Goal: Task Accomplishment & Management: Manage account settings

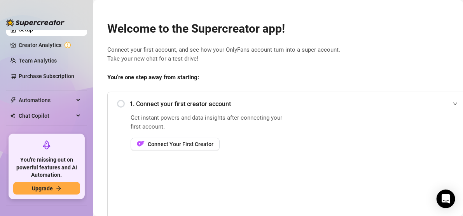
scroll to position [39, 0]
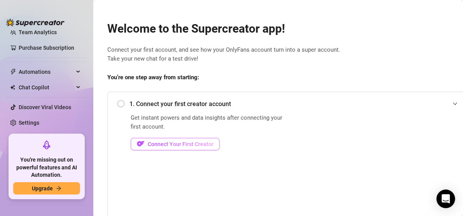
click at [207, 146] on span "Connect Your First Creator" at bounding box center [181, 144] width 66 height 6
click at [189, 145] on span "Connect Your First Creator" at bounding box center [181, 144] width 66 height 6
click at [123, 104] on div "1. Connect your first creator account" at bounding box center [289, 104] width 345 height 19
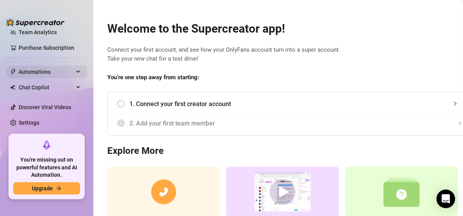
click at [71, 67] on div "Automations" at bounding box center [46, 72] width 81 height 12
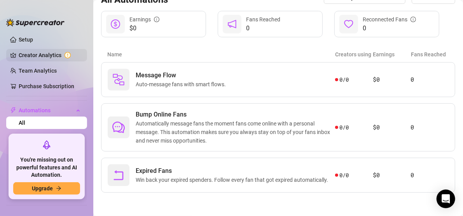
click at [51, 51] on link "Creator Analytics" at bounding box center [50, 55] width 62 height 12
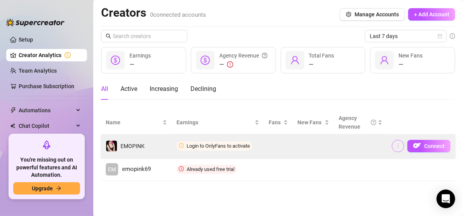
click at [398, 146] on icon "more" at bounding box center [398, 145] width 5 height 5
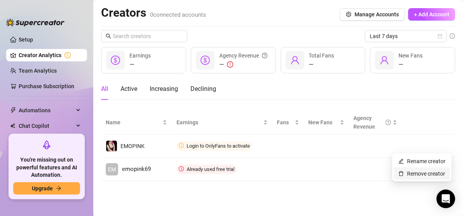
click at [411, 172] on link "Remove creator" at bounding box center [422, 174] width 47 height 6
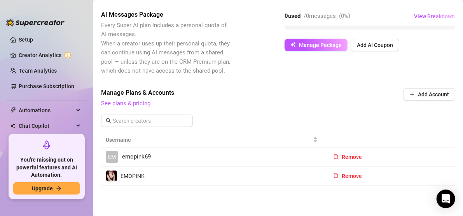
scroll to position [184, 0]
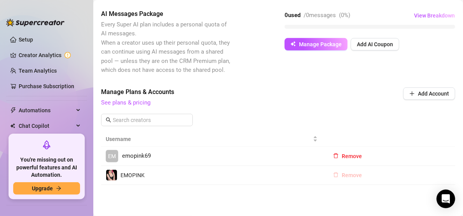
click at [349, 172] on span "Remove" at bounding box center [352, 175] width 20 height 6
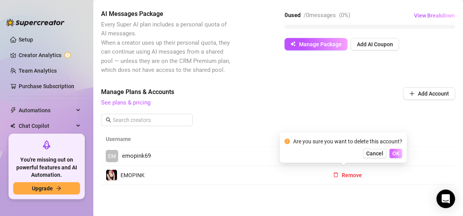
click at [397, 153] on span "OK" at bounding box center [395, 154] width 7 height 6
click at [375, 152] on span "Cancel" at bounding box center [374, 154] width 17 height 6
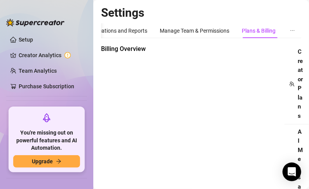
click at [154, 93] on div "Billing Overview Creator Plans AI Message Package Next Bill" at bounding box center [201, 186] width 200 height 285
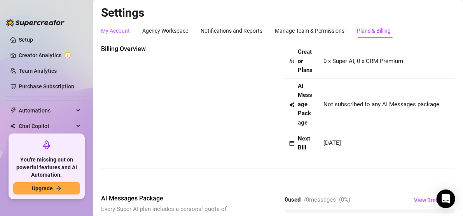
click at [122, 33] on div "My Account" at bounding box center [115, 30] width 29 height 9
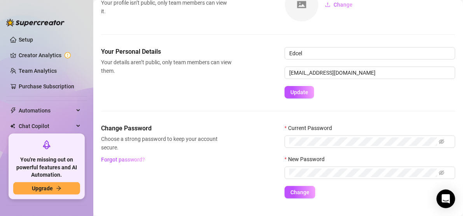
scroll to position [58, 0]
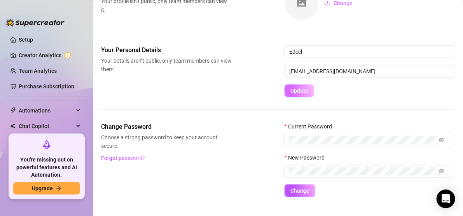
click at [300, 88] on span "Update" at bounding box center [300, 91] width 18 height 6
click at [306, 89] on span "Update" at bounding box center [300, 91] width 18 height 6
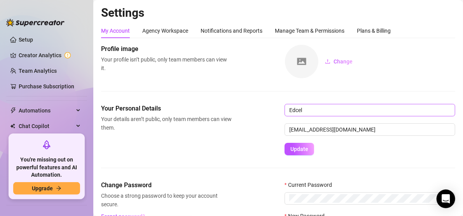
scroll to position [72, 0]
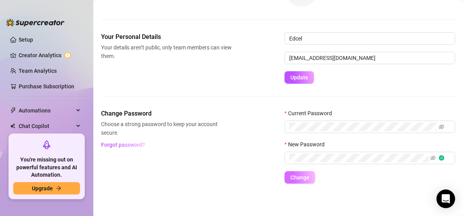
click at [304, 177] on span "Change" at bounding box center [300, 177] width 19 height 6
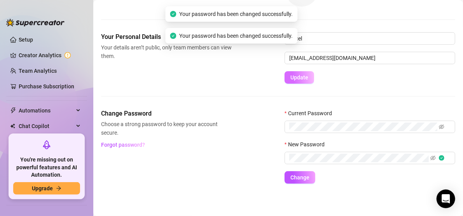
click at [303, 75] on span "Update" at bounding box center [300, 77] width 18 height 6
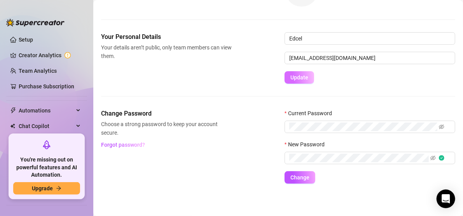
click at [309, 72] on button "Update" at bounding box center [300, 77] width 30 height 12
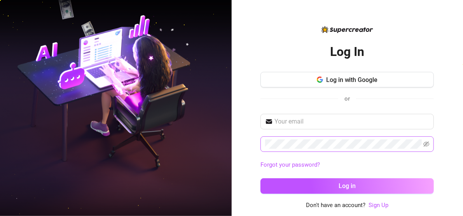
click at [333, 138] on span at bounding box center [347, 145] width 173 height 16
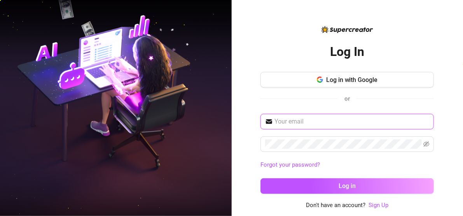
click at [332, 120] on input "text" at bounding box center [352, 121] width 155 height 9
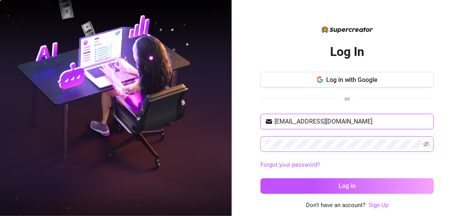
type input "[EMAIL_ADDRESS][DOMAIN_NAME]"
click at [428, 143] on span at bounding box center [347, 145] width 173 height 16
click at [428, 143] on icon "eye-invisible" at bounding box center [427, 144] width 6 height 6
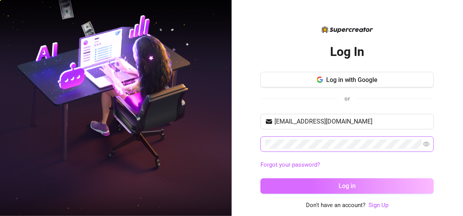
click at [401, 180] on button "Log in" at bounding box center [347, 187] width 173 height 16
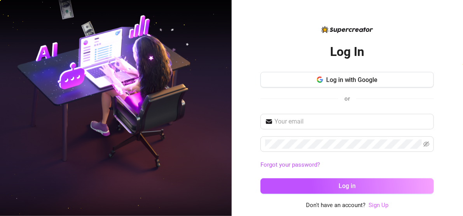
click at [377, 205] on link "Sign Up" at bounding box center [379, 205] width 20 height 7
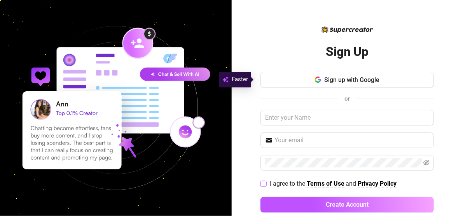
click at [261, 182] on input "I agree to the Terms of Use and Privacy Policy" at bounding box center [263, 183] width 5 height 5
checkbox input "true"
click at [295, 119] on input "text" at bounding box center [347, 118] width 173 height 16
type input "Edz"
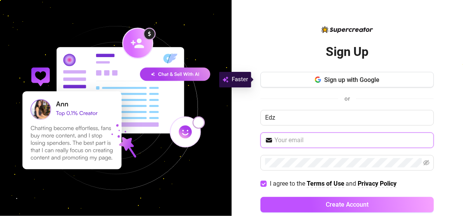
click at [290, 136] on input "text" at bounding box center [352, 140] width 155 height 9
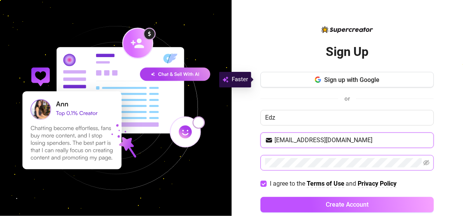
type input "[EMAIL_ADDRESS][DOMAIN_NAME]"
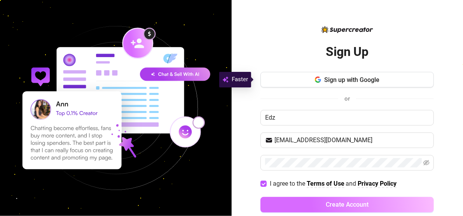
click at [373, 206] on button "Create Account" at bounding box center [347, 205] width 173 height 16
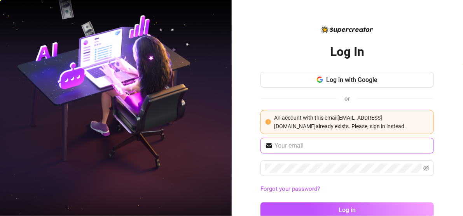
click at [362, 147] on input "text" at bounding box center [352, 145] width 155 height 9
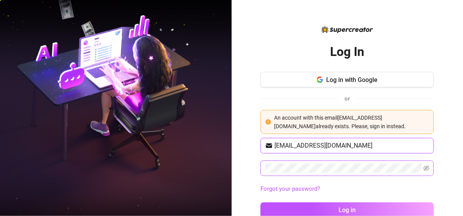
type input "[EMAIL_ADDRESS][DOMAIN_NAME]"
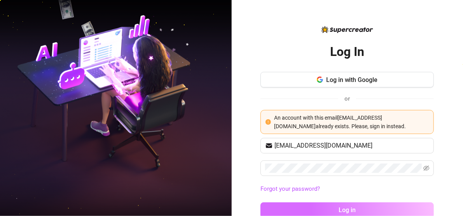
click at [363, 204] on button "Log in" at bounding box center [347, 211] width 173 height 16
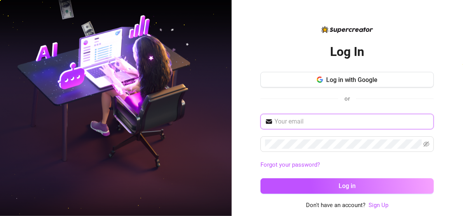
click at [334, 119] on input "text" at bounding box center [352, 121] width 155 height 9
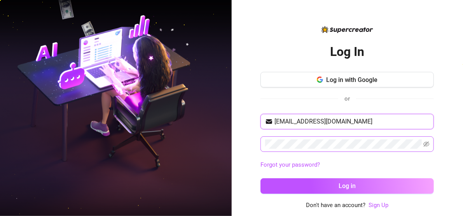
type input "[EMAIL_ADDRESS][DOMAIN_NAME]"
click at [329, 138] on span at bounding box center [347, 145] width 173 height 16
click at [261, 179] on button "Log in" at bounding box center [347, 187] width 173 height 16
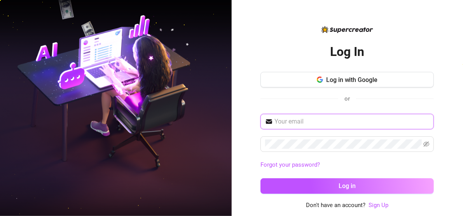
click at [282, 123] on input "text" at bounding box center [352, 121] width 155 height 9
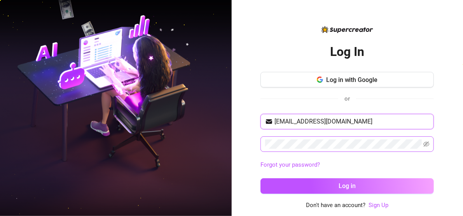
type input "[EMAIL_ADDRESS][DOMAIN_NAME]"
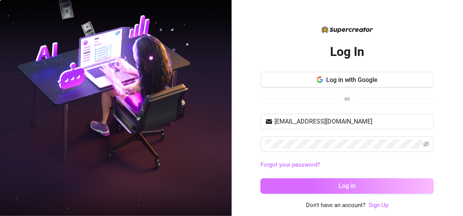
click at [315, 182] on button "Log in" at bounding box center [347, 187] width 173 height 16
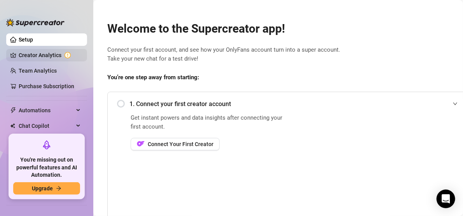
click at [57, 54] on link "Creator Analytics" at bounding box center [50, 55] width 62 height 12
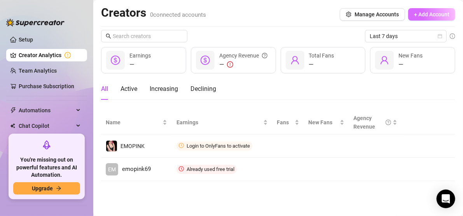
click at [423, 12] on span "+ Add Account" at bounding box center [431, 14] width 35 height 6
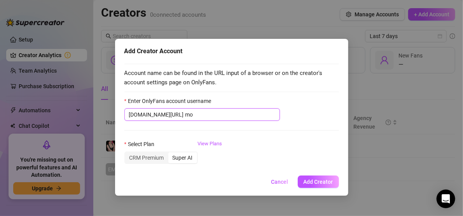
type input "m"
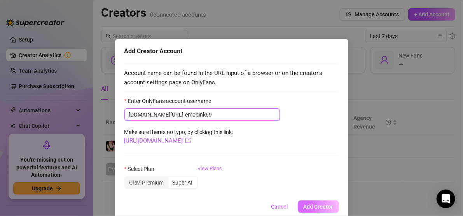
type input "emopink69"
click at [313, 208] on span "Add Creator" at bounding box center [319, 207] width 30 height 6
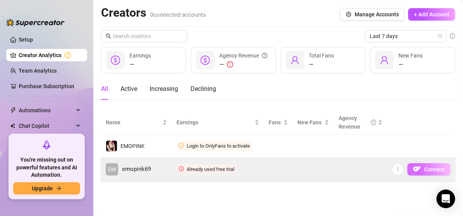
click at [430, 166] on span "Connect" at bounding box center [434, 169] width 21 height 6
click at [400, 170] on icon "more" at bounding box center [398, 168] width 5 height 5
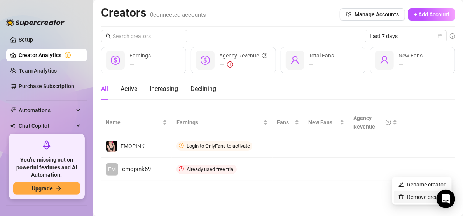
click at [416, 198] on link "Remove creator" at bounding box center [422, 197] width 47 height 6
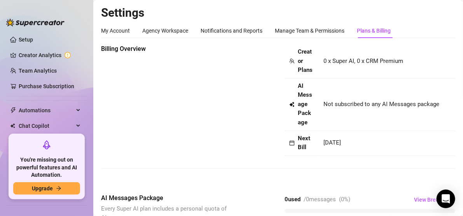
scroll to position [184, 0]
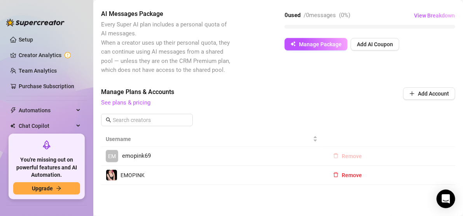
click at [353, 153] on span "Remove" at bounding box center [352, 156] width 20 height 6
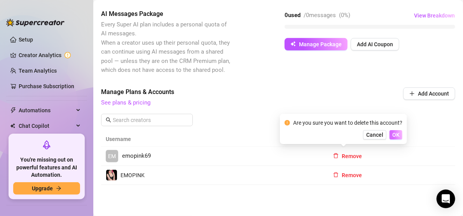
click at [395, 133] on span "OK" at bounding box center [395, 135] width 7 height 6
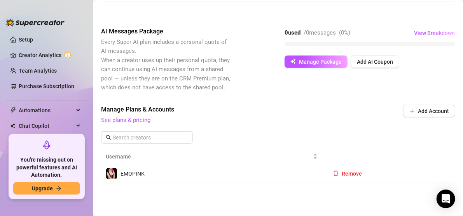
scroll to position [166, 0]
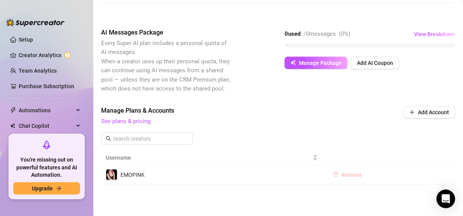
click at [348, 172] on span "Remove" at bounding box center [352, 175] width 20 height 6
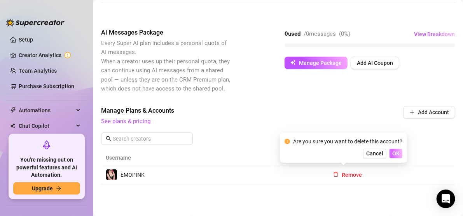
click at [397, 150] on button "OK" at bounding box center [396, 153] width 13 height 9
click at [418, 111] on span "Add Account" at bounding box center [433, 112] width 31 height 6
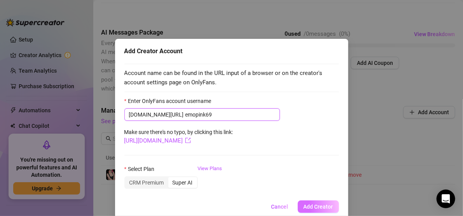
type input "emopink69"
click at [319, 208] on span "Add Creator" at bounding box center [319, 207] width 30 height 6
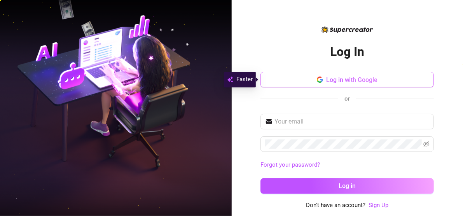
click at [326, 77] on span "Log in with Google" at bounding box center [352, 79] width 52 height 7
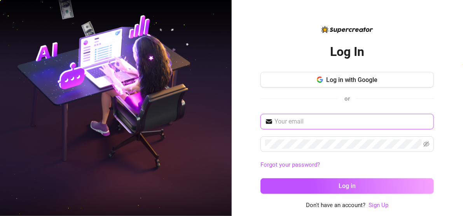
click at [308, 122] on input "text" at bounding box center [352, 121] width 155 height 9
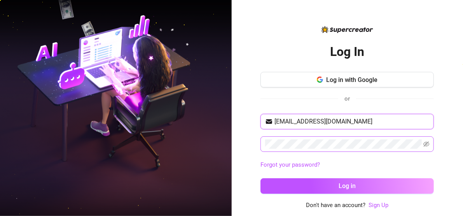
type input "[EMAIL_ADDRESS][DOMAIN_NAME]"
click at [261, 179] on button "Log in" at bounding box center [347, 187] width 173 height 16
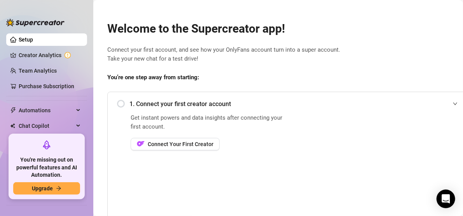
click at [413, 72] on div "Welcome to the Supercreator app! Connect your first account, and see how your O…" at bounding box center [289, 184] width 377 height 345
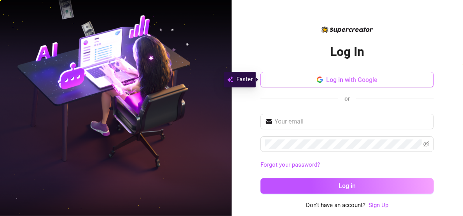
click at [345, 77] on span "Log in with Google" at bounding box center [352, 79] width 52 height 7
click at [388, 75] on button "Log in with Google" at bounding box center [347, 80] width 173 height 16
click at [405, 72] on button "Log in with Google" at bounding box center [347, 80] width 173 height 16
click at [400, 77] on button "Log in with Google" at bounding box center [347, 80] width 173 height 16
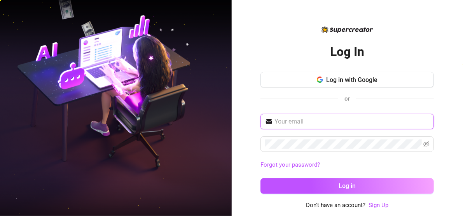
click at [314, 123] on input "text" at bounding box center [352, 121] width 155 height 9
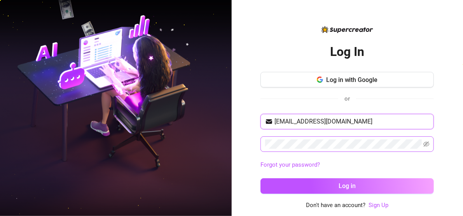
type input "eds.bergs75@gmail.com"
click at [261, 179] on button "Log in" at bounding box center [347, 187] width 173 height 16
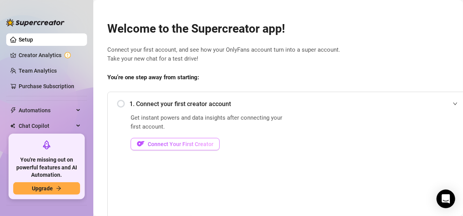
click at [202, 143] on span "Connect Your First Creator" at bounding box center [181, 144] width 66 height 6
click at [178, 141] on span "Connect Your First Creator" at bounding box center [181, 144] width 66 height 6
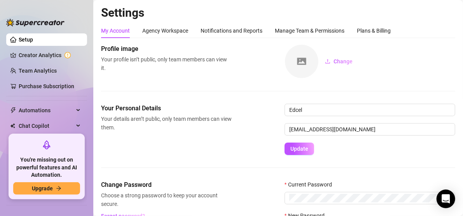
click at [182, 23] on div "Settings My Account Agency Workspace Notifications and Reports Manage Team & Pe…" at bounding box center [278, 134] width 354 height 259
click at [180, 30] on div "Agency Workspace" at bounding box center [165, 30] width 46 height 9
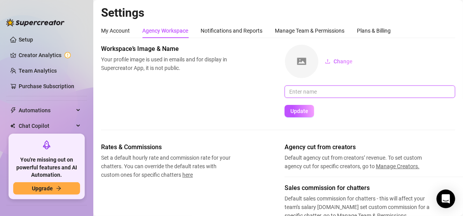
click at [315, 94] on input "text" at bounding box center [370, 92] width 171 height 12
type input "emopink69"
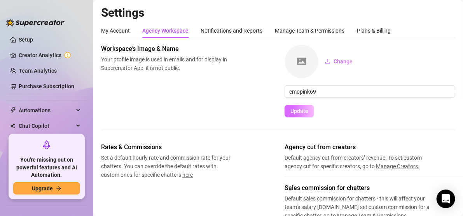
click at [307, 110] on span "Update" at bounding box center [300, 111] width 18 height 6
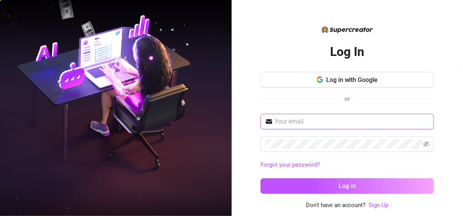
click at [313, 119] on input "text" at bounding box center [352, 121] width 155 height 9
click at [273, 120] on span at bounding box center [347, 122] width 173 height 16
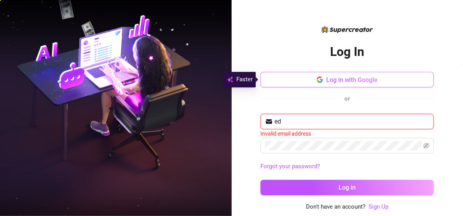
type input "ed"
click at [336, 82] on span "Log in with Google" at bounding box center [352, 79] width 52 height 7
click at [385, 47] on div "Log In Log in with Google or ed Invalid email address Forgot your password? Log…" at bounding box center [347, 117] width 173 height 169
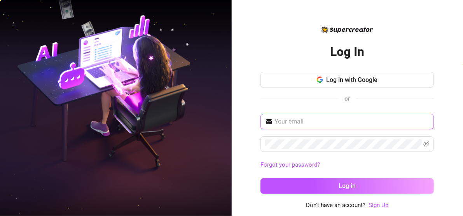
click at [342, 116] on span at bounding box center [347, 122] width 173 height 16
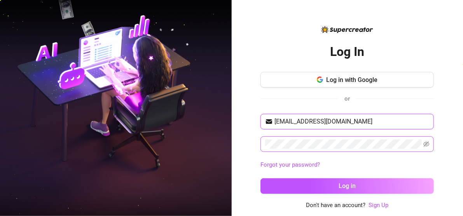
type input "[EMAIL_ADDRESS][DOMAIN_NAME]"
click at [261, 179] on button "Log in" at bounding box center [347, 187] width 173 height 16
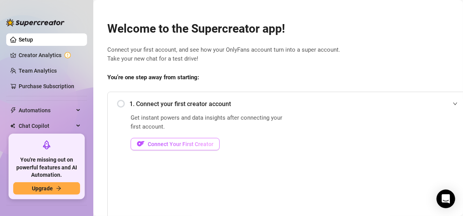
click at [188, 141] on span "Connect Your First Creator" at bounding box center [181, 144] width 66 height 6
click at [160, 143] on span "Connect Your First Creator" at bounding box center [181, 144] width 66 height 6
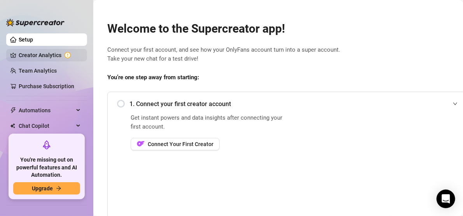
click at [42, 54] on link "Creator Analytics" at bounding box center [50, 55] width 62 height 12
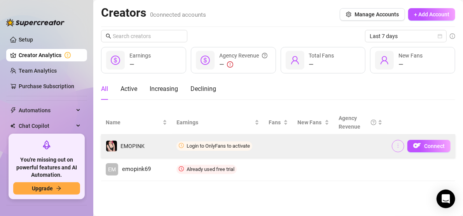
click at [401, 146] on icon "more" at bounding box center [398, 145] width 5 height 5
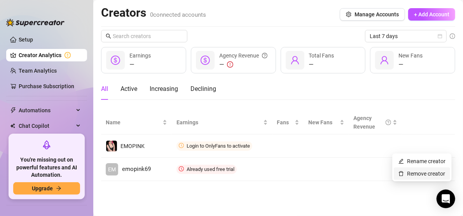
click at [413, 173] on link "Remove creator" at bounding box center [422, 174] width 47 height 6
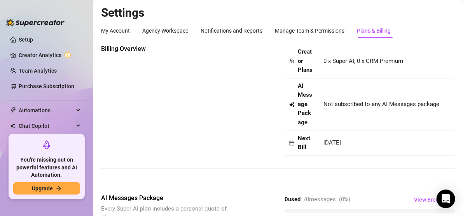
scroll to position [184, 0]
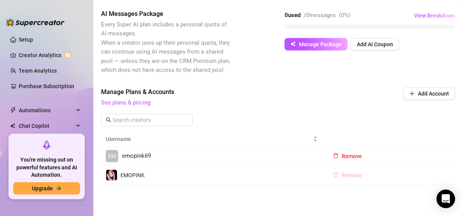
click at [354, 173] on span "Remove" at bounding box center [352, 175] width 20 height 6
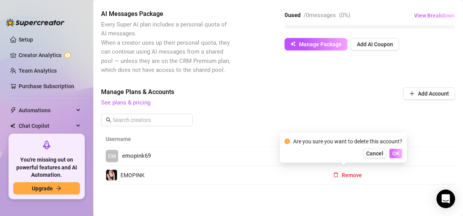
click at [394, 151] on span "OK" at bounding box center [395, 154] width 7 height 6
click at [429, 93] on span "Add Account" at bounding box center [433, 94] width 31 height 6
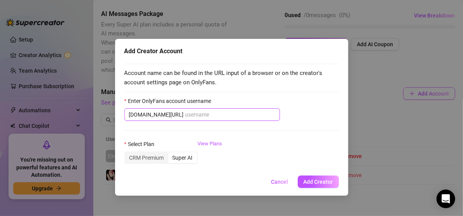
type input "@"
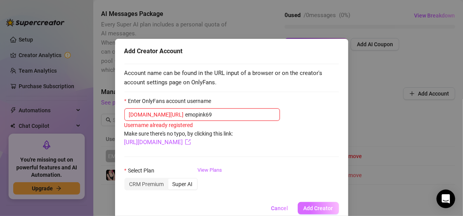
type input "emopink69"
click at [304, 205] on span "Add Creator" at bounding box center [319, 208] width 30 height 6
click at [304, 210] on span "Add Creator" at bounding box center [319, 208] width 30 height 6
click at [309, 208] on span "Add Creator" at bounding box center [319, 208] width 30 height 6
drag, startPoint x: 309, startPoint y: 208, endPoint x: 353, endPoint y: 201, distance: 44.4
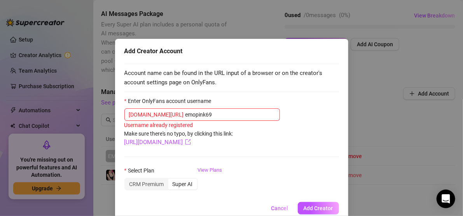
click at [353, 201] on div "Add Creator Account Account name can be found in the URL input of a browser or …" at bounding box center [231, 108] width 463 height 216
drag, startPoint x: 331, startPoint y: 182, endPoint x: 373, endPoint y: 40, distance: 148.5
click at [373, 40] on div "Add Creator Account Account name can be found in the URL input of a browser or …" at bounding box center [231, 108] width 463 height 216
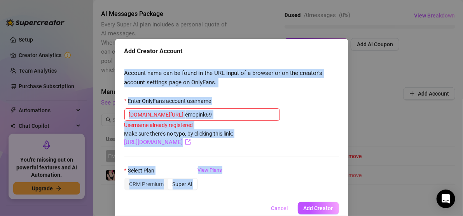
click at [279, 205] on span "Cancel" at bounding box center [279, 208] width 17 height 6
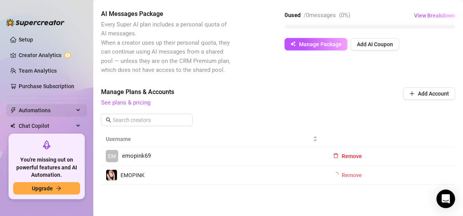
click at [73, 108] on div "Automations" at bounding box center [46, 110] width 81 height 12
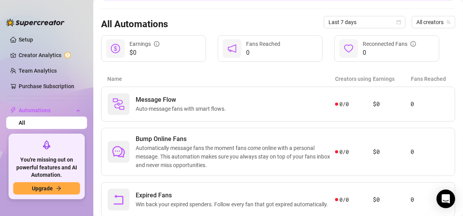
scroll to position [93, 0]
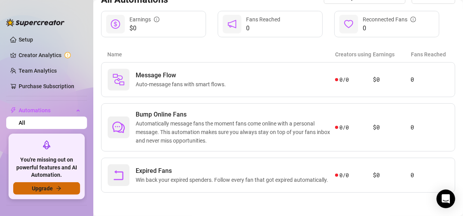
click at [18, 191] on button "Upgrade" at bounding box center [46, 188] width 67 height 12
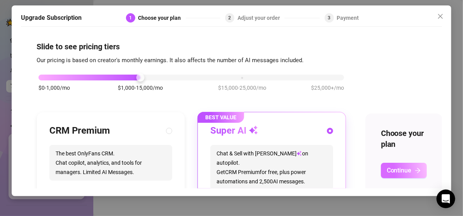
click at [403, 173] on span "Continue" at bounding box center [399, 170] width 25 height 7
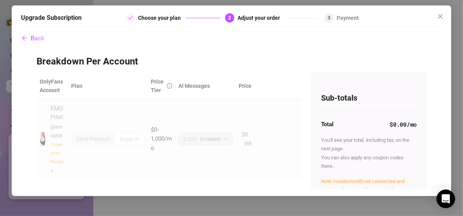
scroll to position [65, 0]
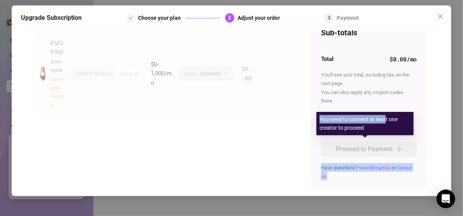
click at [377, 151] on body "Setup Creator Analytics Team Analytics Purchase Subscription Automations All Me…" at bounding box center [231, 108] width 463 height 216
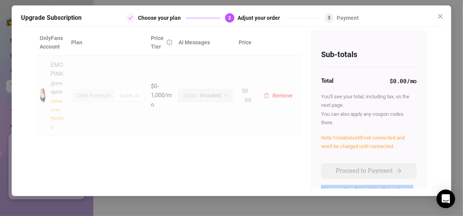
scroll to position [58, 0]
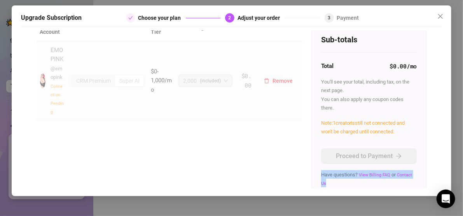
click at [238, 115] on td "$0.00" at bounding box center [245, 81] width 19 height 80
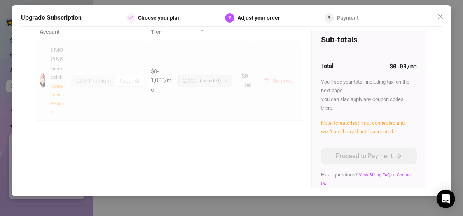
click at [271, 84] on button "Remove" at bounding box center [278, 81] width 41 height 12
click at [273, 77] on button "Remove" at bounding box center [278, 81] width 41 height 12
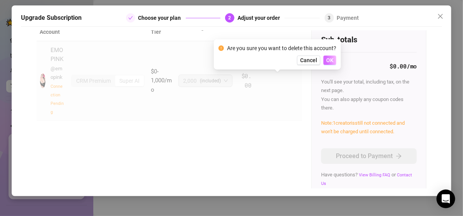
click at [329, 61] on span "OK" at bounding box center [329, 60] width 7 height 6
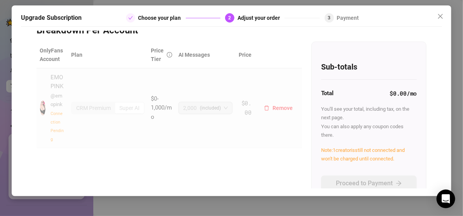
scroll to position [0, 0]
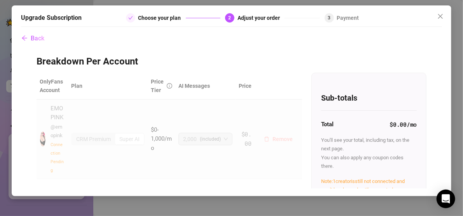
click at [280, 138] on span "Remove" at bounding box center [283, 139] width 20 height 6
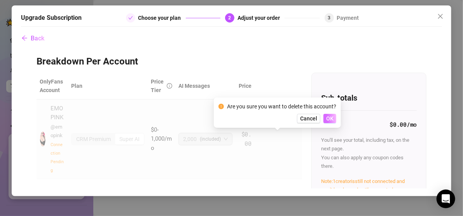
click at [328, 116] on span "OK" at bounding box center [329, 119] width 7 height 6
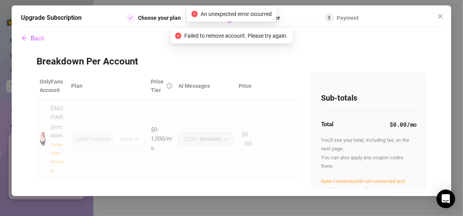
click at [277, 22] on div "Adjust your order" at bounding box center [261, 17] width 47 height 9
click at [341, 20] on div "Payment" at bounding box center [348, 17] width 22 height 9
click at [326, 74] on div "Sub-totals Total $0.00 /mo You'll see your total, including tax, on the next pa…" at bounding box center [369, 164] width 114 height 182
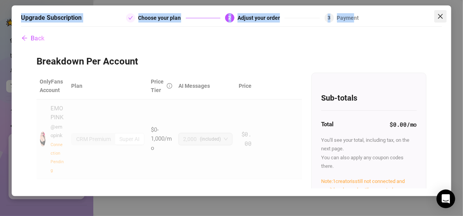
drag, startPoint x: 354, startPoint y: 20, endPoint x: 441, endPoint y: 16, distance: 88.0
click at [441, 16] on div "Upgrade Subscription Choose your plan 2 Adjust your order 3 Payment Back Breakd…" at bounding box center [232, 100] width 440 height 191
click at [441, 16] on icon "close" at bounding box center [441, 16] width 6 height 6
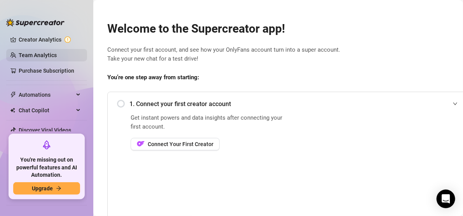
scroll to position [39, 0]
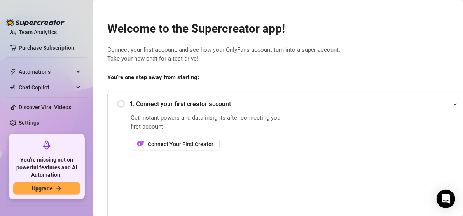
click at [315, 65] on div "Welcome to the Supercreator app! Connect your first account, and see how your O…" at bounding box center [289, 184] width 377 height 345
click at [406, 66] on div "Welcome to the Supercreator app! Connect your first account, and see how your O…" at bounding box center [289, 184] width 377 height 345
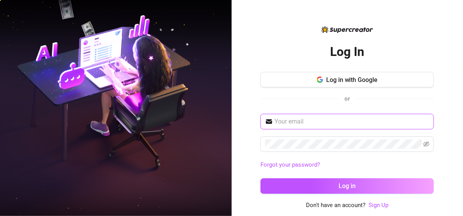
click at [337, 119] on input "text" at bounding box center [352, 121] width 155 height 9
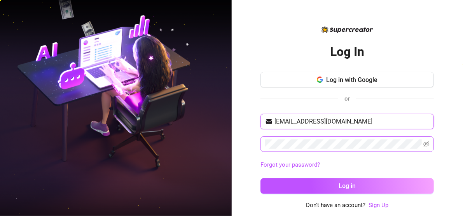
type input "[EMAIL_ADDRESS][DOMAIN_NAME]"
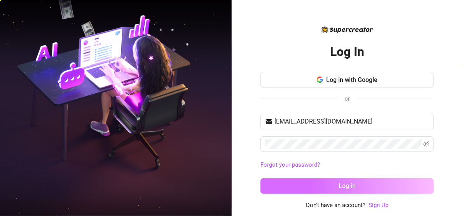
click at [327, 182] on button "Log in" at bounding box center [347, 187] width 173 height 16
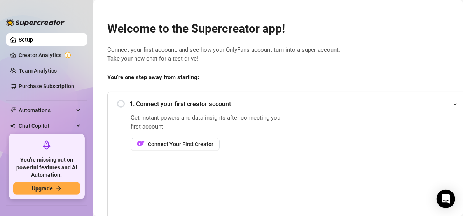
click at [416, 67] on div "Welcome to the Supercreator app! Connect your first account, and see how your O…" at bounding box center [289, 184] width 377 height 345
click at [74, 110] on div "Automations" at bounding box center [46, 110] width 81 height 12
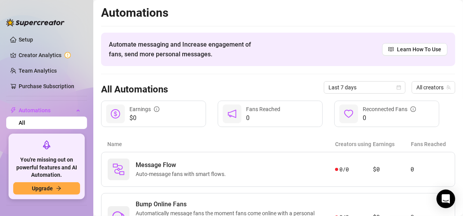
scroll to position [16, 0]
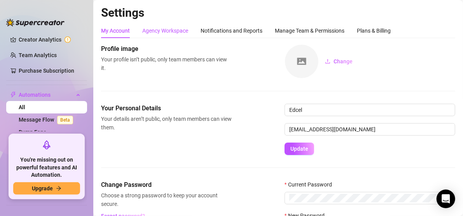
click at [172, 30] on div "Agency Workspace" at bounding box center [165, 30] width 46 height 9
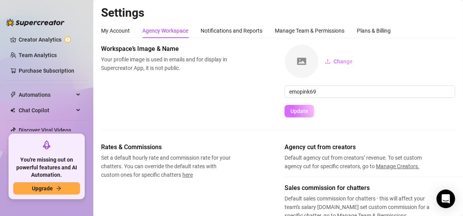
click at [301, 114] on span "Update" at bounding box center [300, 111] width 18 height 6
click at [361, 35] on div "Plans & Billing" at bounding box center [374, 30] width 34 height 9
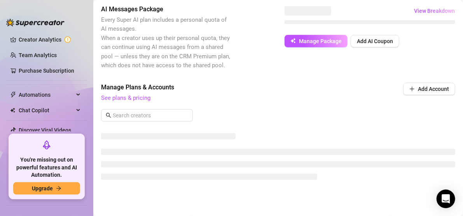
scroll to position [190, 0]
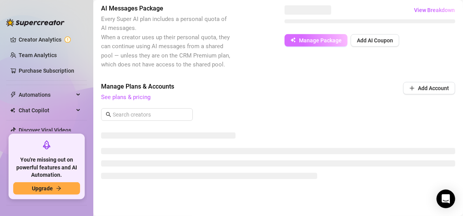
click at [321, 37] on span "Manage Package" at bounding box center [320, 40] width 43 height 6
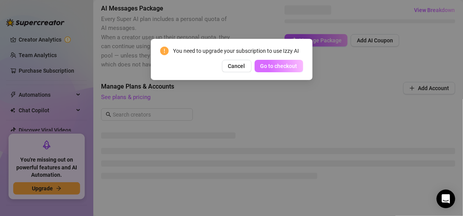
click at [284, 66] on span "Go to checkout" at bounding box center [279, 66] width 37 height 6
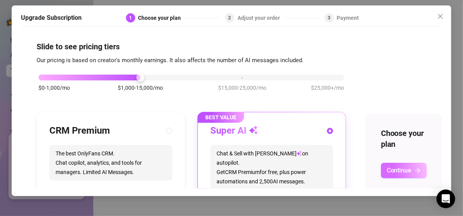
click at [391, 172] on span "Continue" at bounding box center [399, 170] width 25 height 7
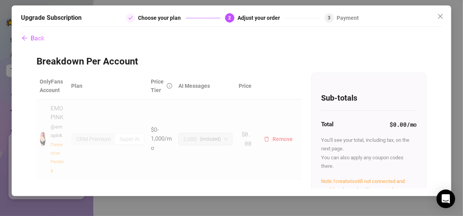
click at [59, 161] on span "Connection Pending" at bounding box center [57, 157] width 13 height 31
click at [35, 39] on span "Back" at bounding box center [38, 38] width 14 height 7
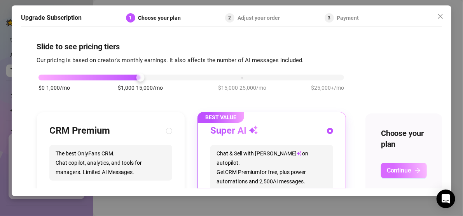
click at [412, 167] on span "Continue" at bounding box center [399, 170] width 25 height 7
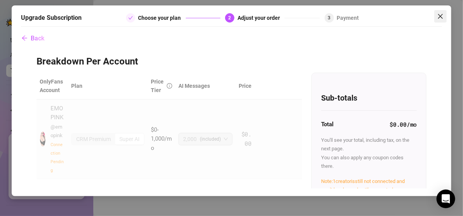
click at [444, 15] on span "Close" at bounding box center [440, 16] width 12 height 6
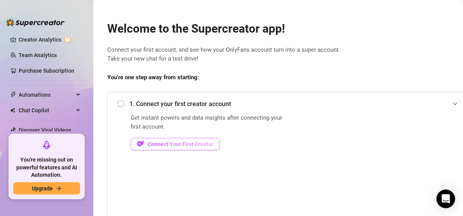
click at [157, 145] on span "Connect Your First Creator" at bounding box center [181, 144] width 66 height 6
click at [193, 141] on span "Connect Your First Creator" at bounding box center [181, 144] width 66 height 6
click at [179, 140] on button "Connect Your First Creator" at bounding box center [175, 144] width 89 height 12
click at [177, 142] on span "Connect Your First Creator" at bounding box center [181, 144] width 66 height 6
